Goal: Information Seeking & Learning: Learn about a topic

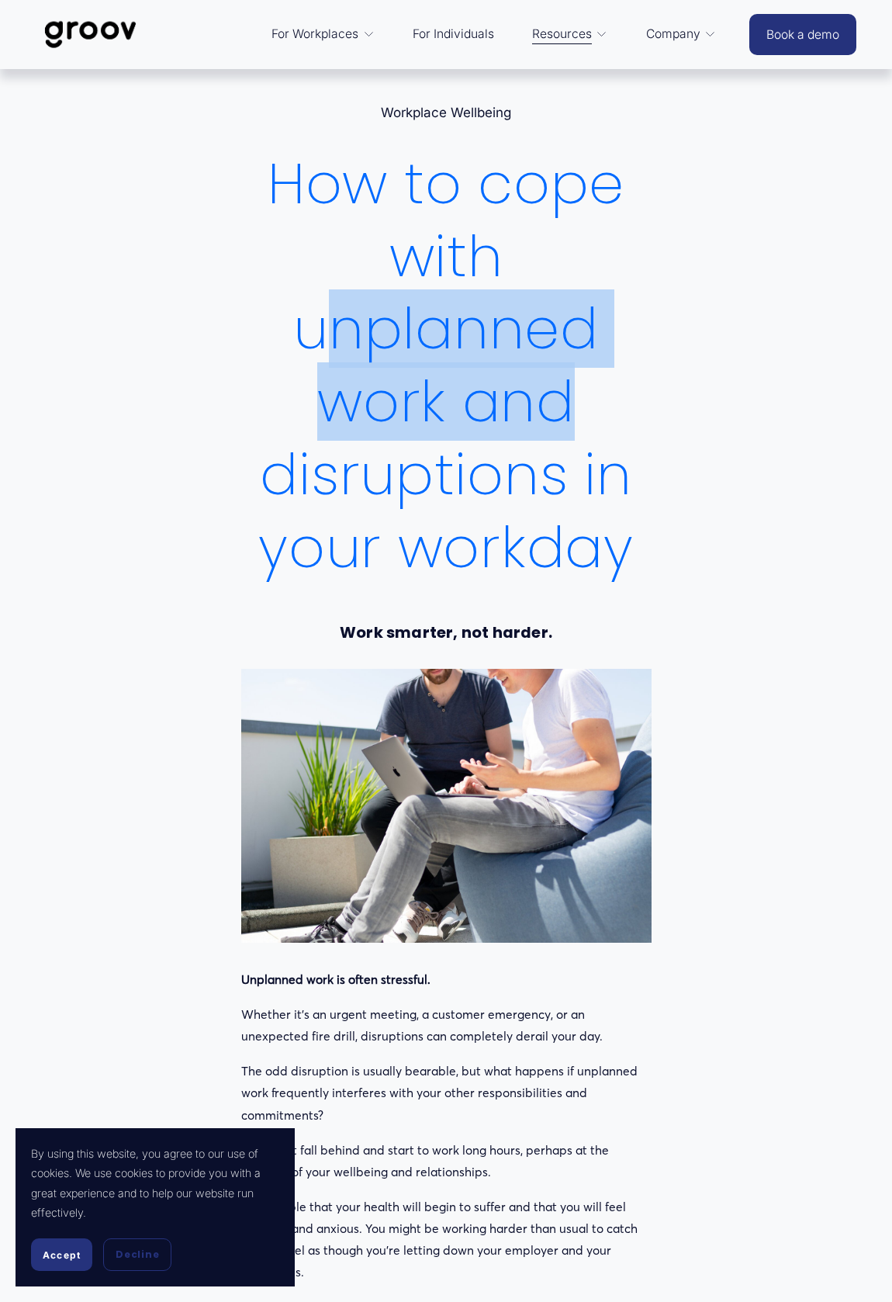
drag, startPoint x: 329, startPoint y: 328, endPoint x: 597, endPoint y: 429, distance: 286.8
click at [597, 429] on h1 "How to cope with unplanned work and disruptions in your workday" at bounding box center [446, 365] width 410 height 437
click at [521, 381] on h1 "How to cope with unplanned work and disruptions in your workday" at bounding box center [446, 365] width 410 height 437
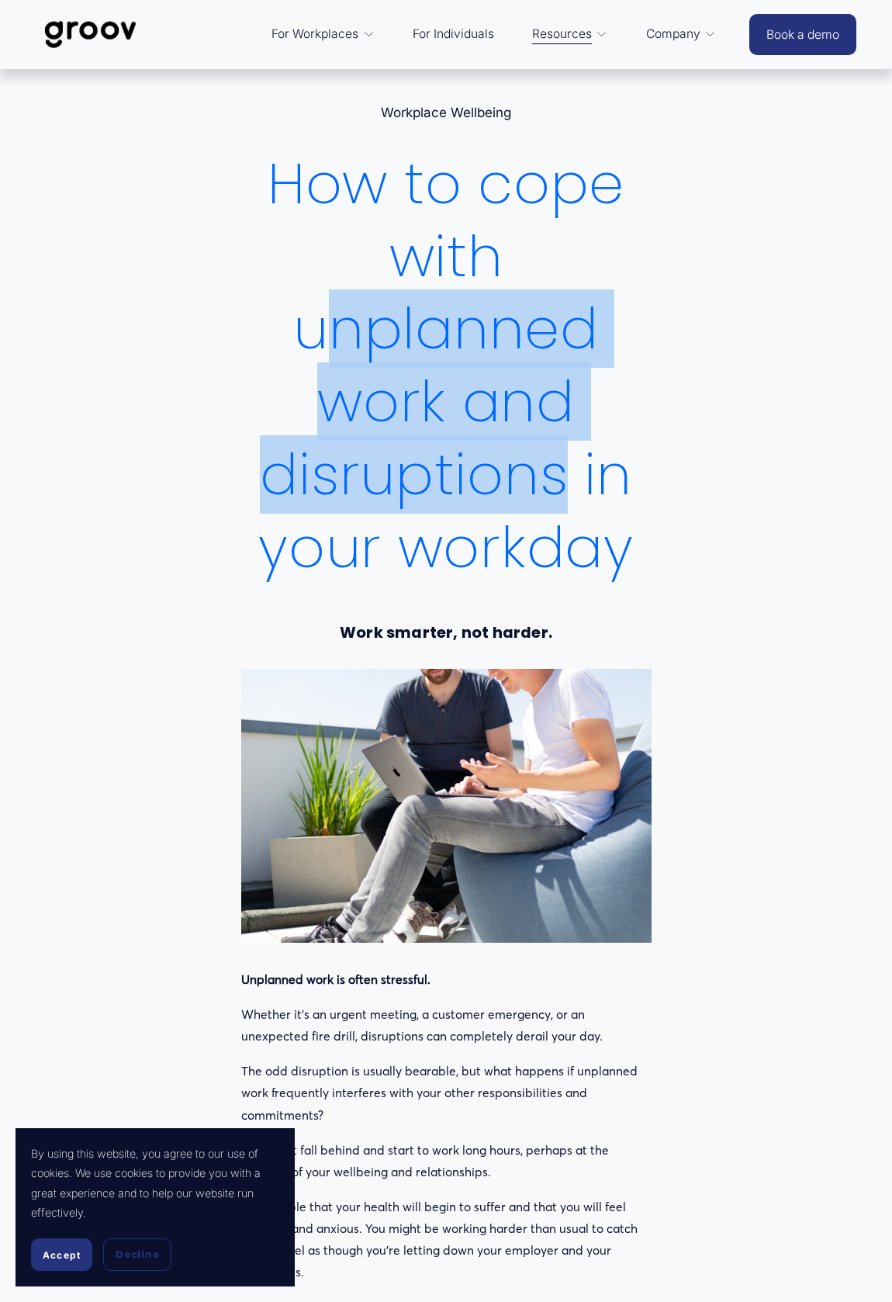
drag, startPoint x: 311, startPoint y: 326, endPoint x: 541, endPoint y: 462, distance: 266.8
click at [549, 466] on h1 "How to cope with unplanned work and disruptions in your workday" at bounding box center [446, 365] width 410 height 437
click at [436, 379] on h1 "How to cope with unplanned work and disruptions in your workday" at bounding box center [446, 365] width 410 height 437
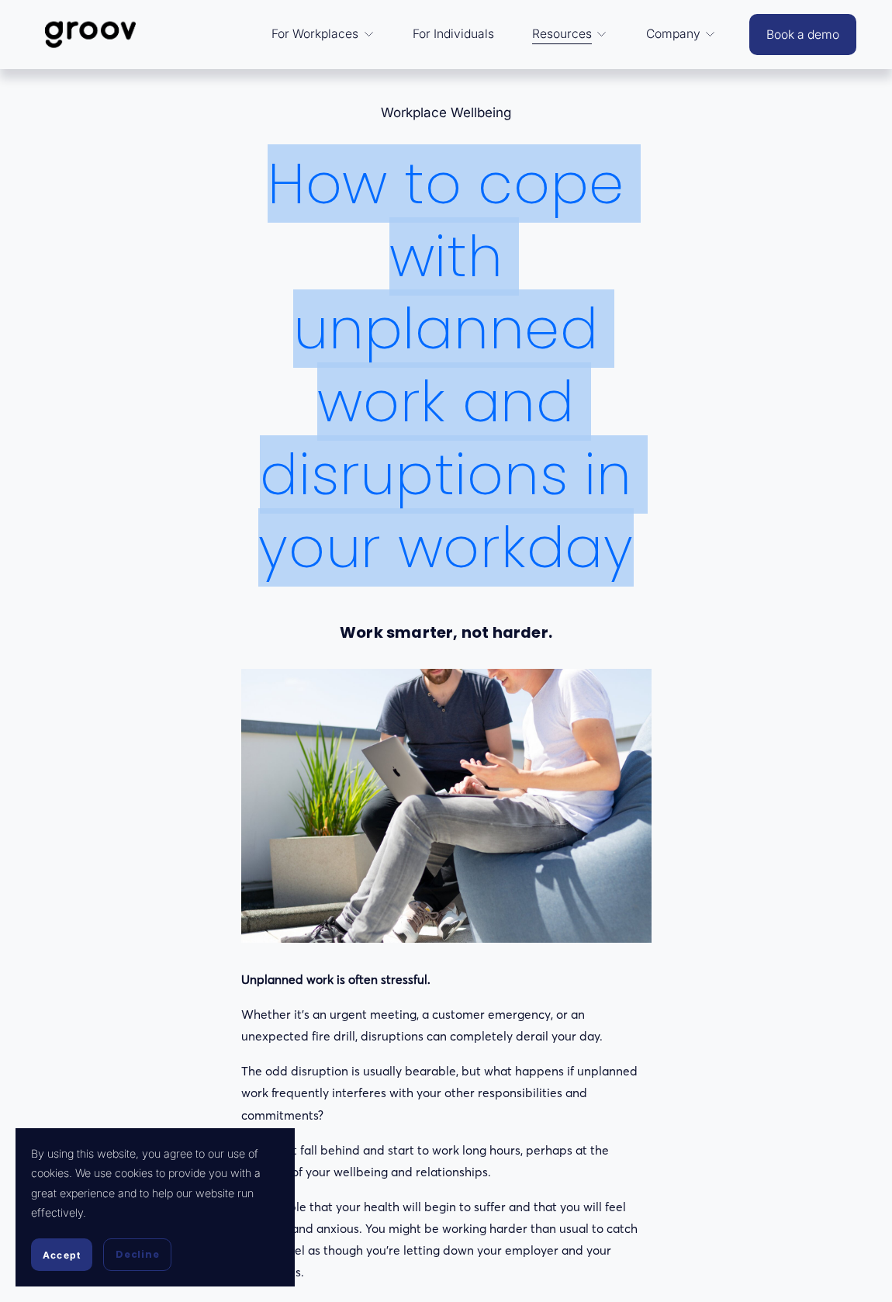
drag, startPoint x: 272, startPoint y: 182, endPoint x: 773, endPoint y: 542, distance: 617.2
copy h1 "How to cope with unplanned work and disruptions in your workday"
